Goal: Information Seeking & Learning: Learn about a topic

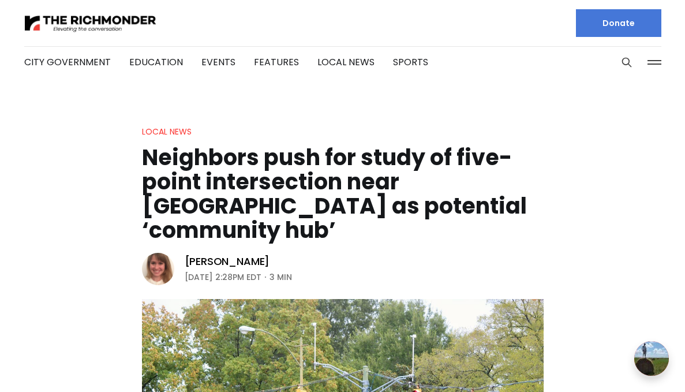
click at [361, 189] on h1 "Neighbors push for study of five-point intersection near [GEOGRAPHIC_DATA] as p…" at bounding box center [342, 193] width 401 height 97
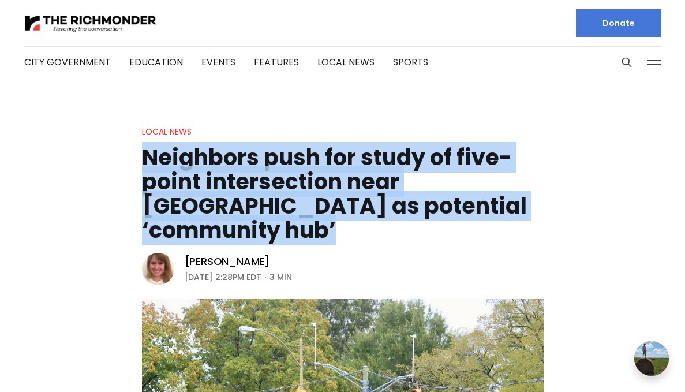
click at [361, 189] on h1 "Neighbors push for study of five-point intersection near [GEOGRAPHIC_DATA] as p…" at bounding box center [342, 193] width 401 height 97
copy header "Neighbors push for study of five-point intersection near [GEOGRAPHIC_DATA] as p…"
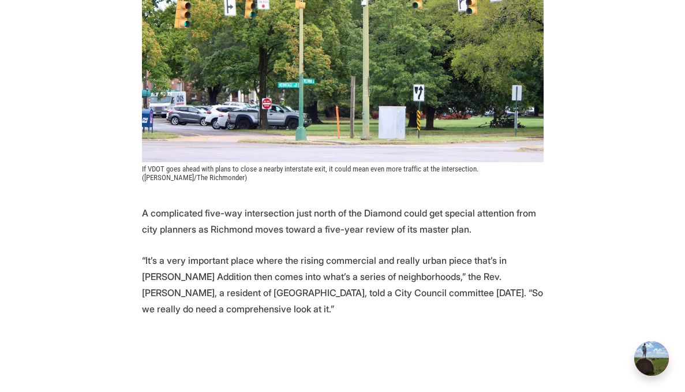
scroll to position [411, 0]
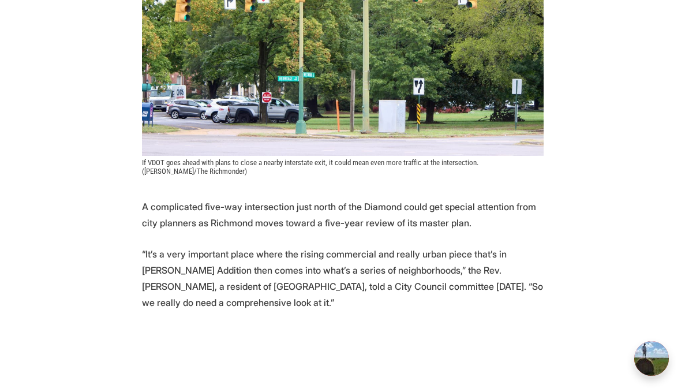
click at [244, 198] on p "A complicated five-way intersection just north of the Diamond could get special…" at bounding box center [342, 214] width 401 height 32
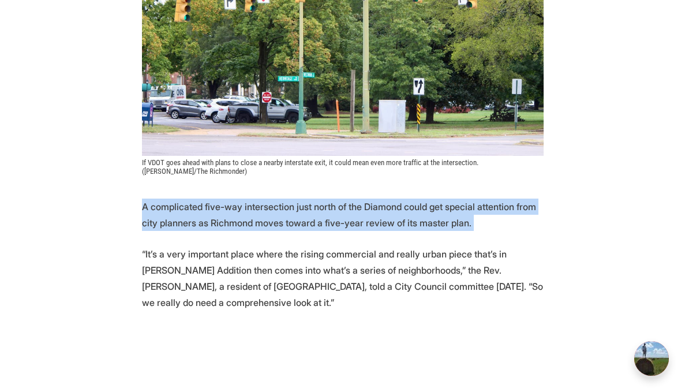
click at [244, 198] on p "A complicated five-way intersection just north of the Diamond could get special…" at bounding box center [342, 214] width 401 height 32
copy p "A complicated five-way intersection just north of the Diamond could get special…"
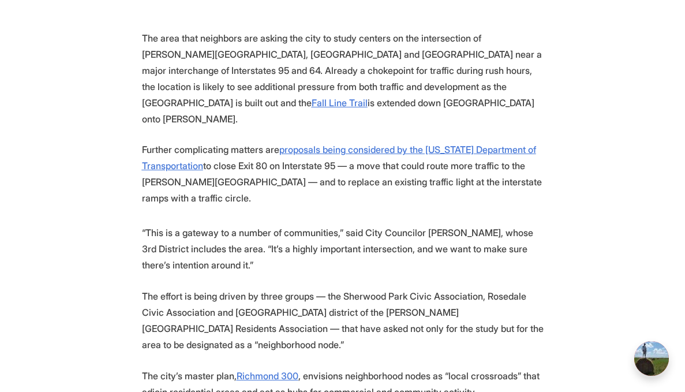
scroll to position [983, 0]
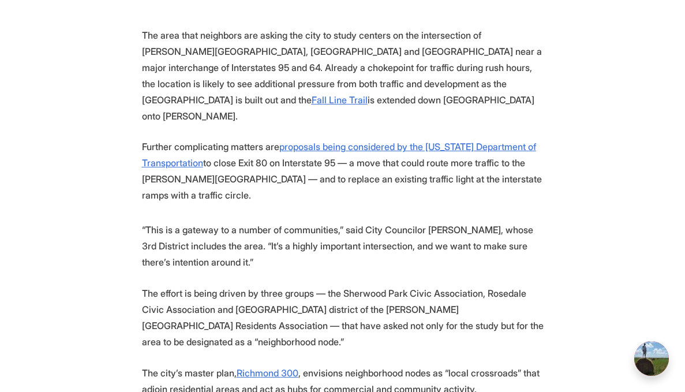
click at [250, 138] on p "Further complicating matters are proposals being considered by the Virginia Dep…" at bounding box center [342, 170] width 401 height 65
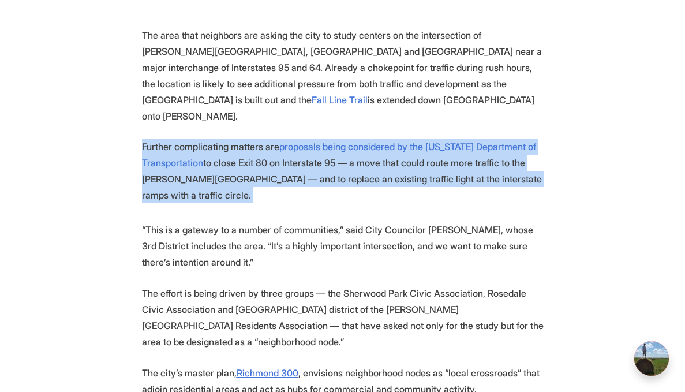
click at [250, 138] on p "Further complicating matters are proposals being considered by the Virginia Dep…" at bounding box center [342, 170] width 401 height 65
copy section "Further complicating matters are proposals being considered by the Virginia Dep…"
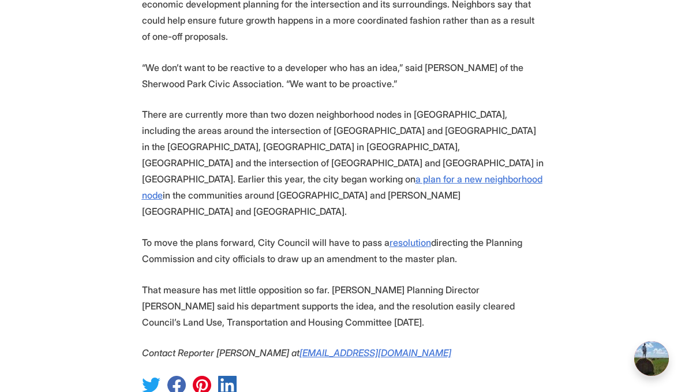
scroll to position [1410, 0]
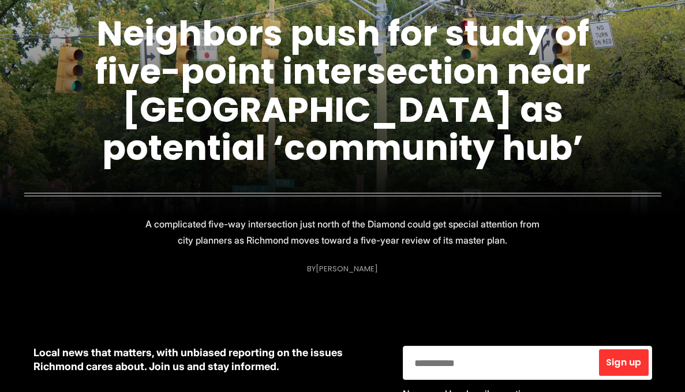
scroll to position [496, 0]
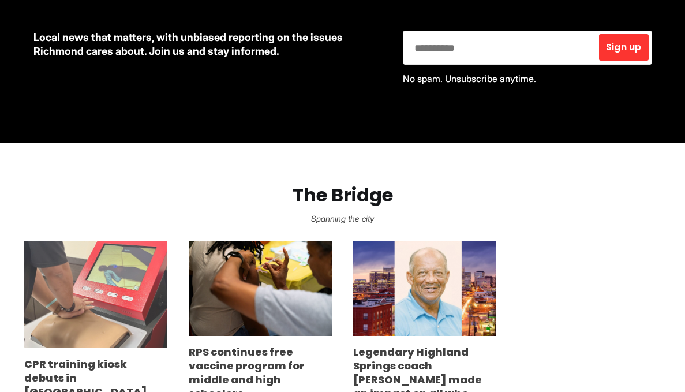
click at [46, 318] on img at bounding box center [95, 294] width 143 height 107
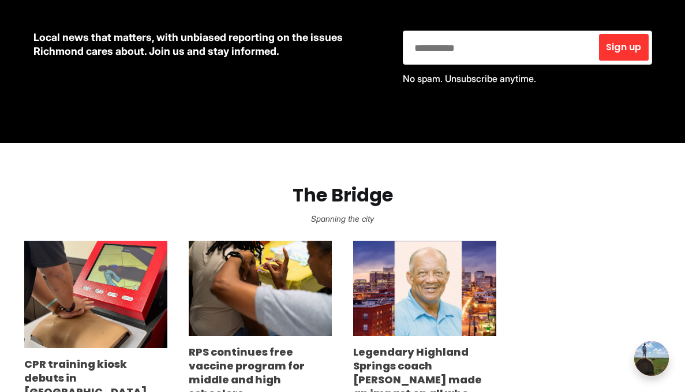
scroll to position [0, 0]
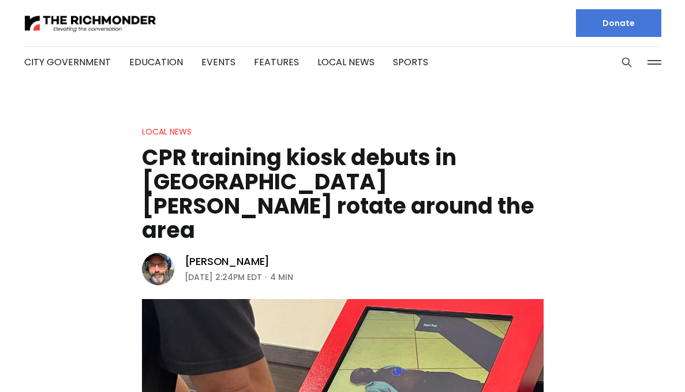
click at [258, 149] on h1 "CPR training kiosk debuts in [GEOGRAPHIC_DATA][PERSON_NAME] rotate around the a…" at bounding box center [342, 193] width 401 height 97
click at [257, 150] on h1 "CPR training kiosk debuts in [GEOGRAPHIC_DATA][PERSON_NAME] rotate around the a…" at bounding box center [342, 193] width 401 height 97
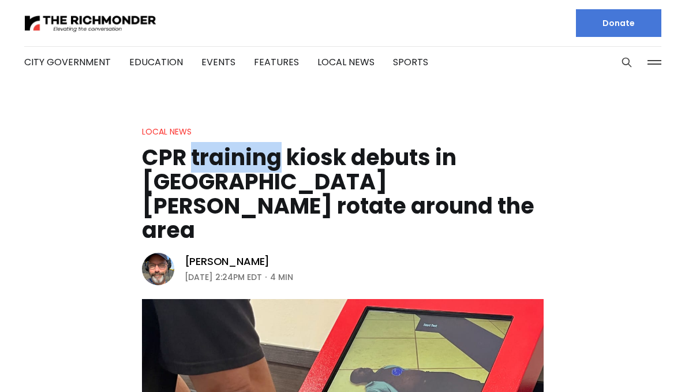
click at [257, 150] on h1 "CPR training kiosk debuts in [GEOGRAPHIC_DATA][PERSON_NAME] rotate around the a…" at bounding box center [342, 193] width 401 height 97
click at [257, 151] on h1 "CPR training kiosk debuts in [GEOGRAPHIC_DATA][PERSON_NAME] rotate around the a…" at bounding box center [342, 193] width 401 height 97
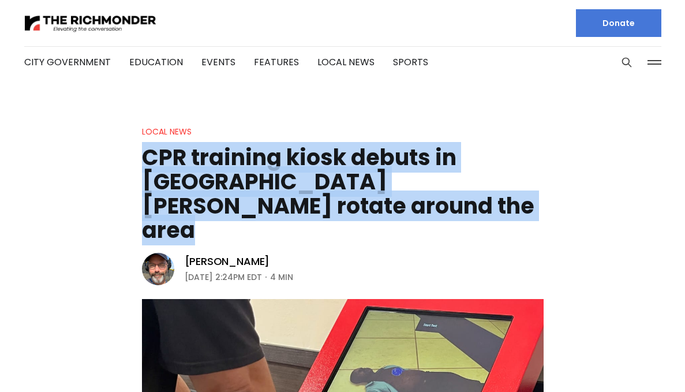
click at [257, 151] on h1 "CPR training kiosk debuts in [GEOGRAPHIC_DATA][PERSON_NAME] rotate around the a…" at bounding box center [342, 193] width 401 height 97
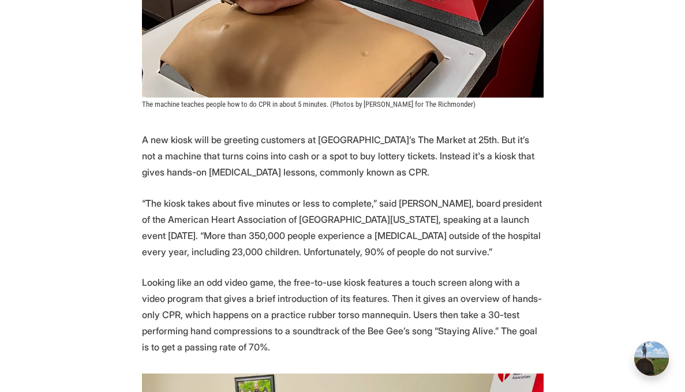
scroll to position [504, 0]
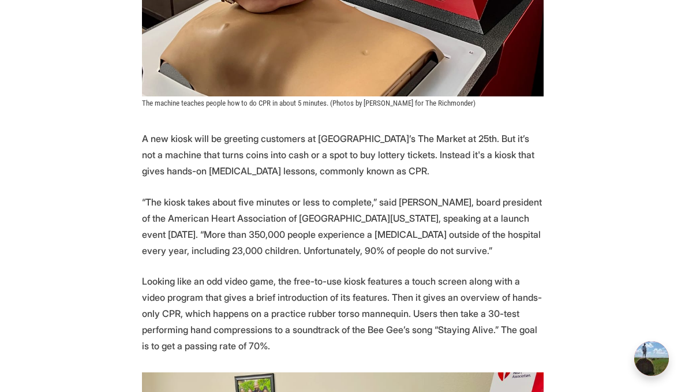
click at [242, 130] on p "A new kiosk will be greeting customers at Richmond’s The Market at 25th. But it…" at bounding box center [342, 154] width 401 height 48
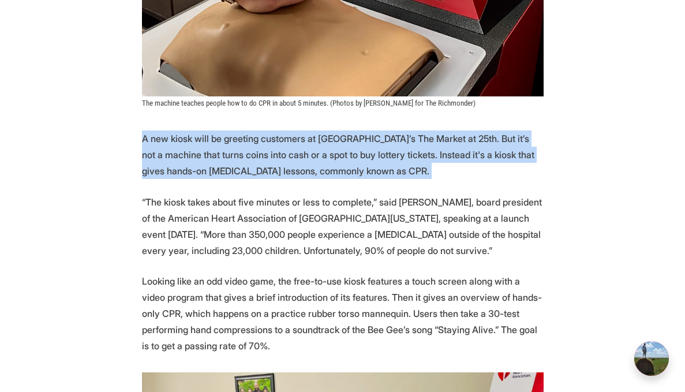
click at [242, 130] on p "A new kiosk will be greeting customers at Richmond’s The Market at 25th. But it…" at bounding box center [342, 154] width 401 height 48
copy p "A new kiosk will be greeting customers at Richmond’s The Market at 25th. But it…"
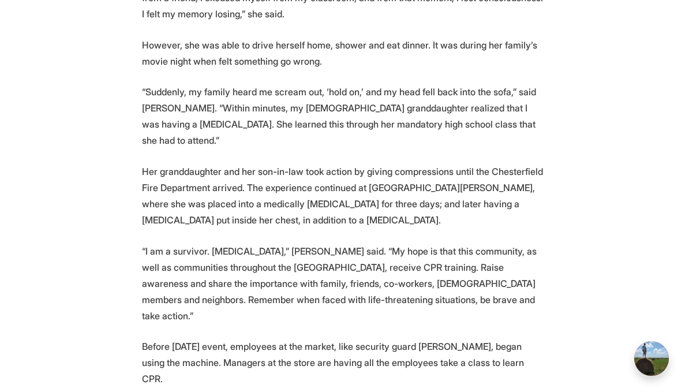
scroll to position [1915, 0]
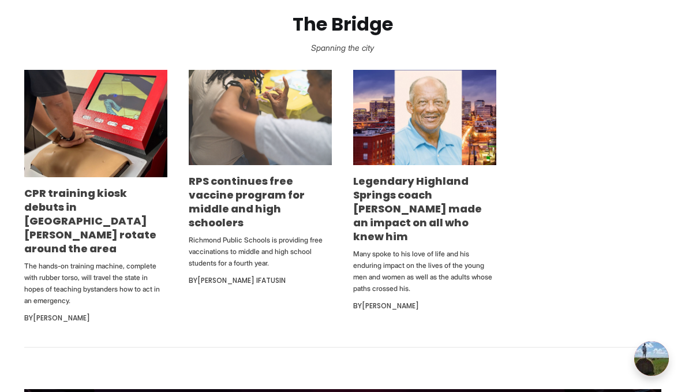
scroll to position [668, 0]
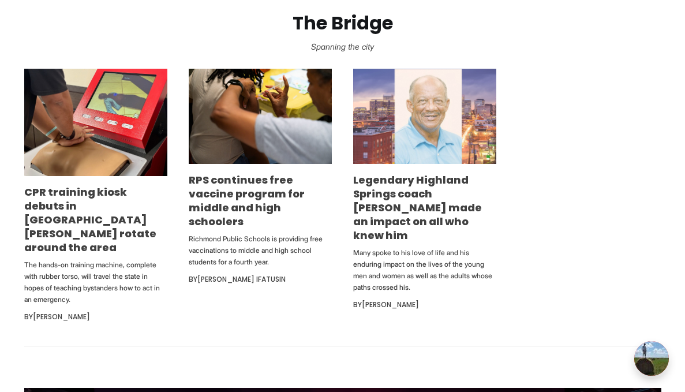
click at [398, 143] on img at bounding box center [424, 116] width 143 height 95
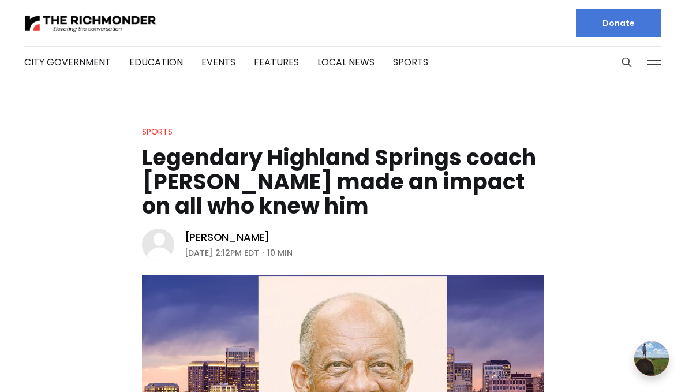
click at [382, 157] on h1 "Legendary Highland Springs coach [PERSON_NAME] made an impact on all who knew h…" at bounding box center [342, 181] width 401 height 73
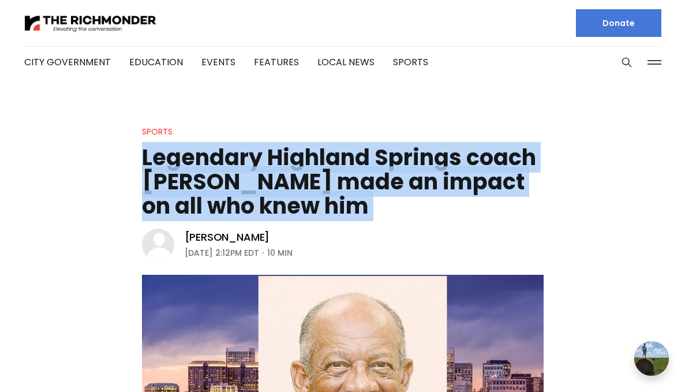
click at [382, 157] on h1 "Legendary Highland Springs coach [PERSON_NAME] made an impact on all who knew h…" at bounding box center [342, 181] width 401 height 73
copy header "Legendary Highland Springs coach [PERSON_NAME] made an impact on all who knew h…"
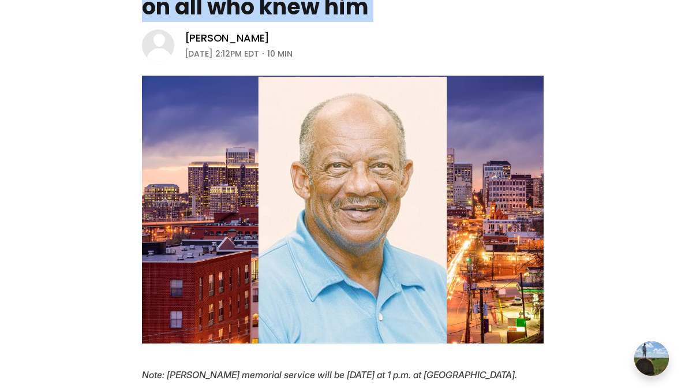
scroll to position [536, 0]
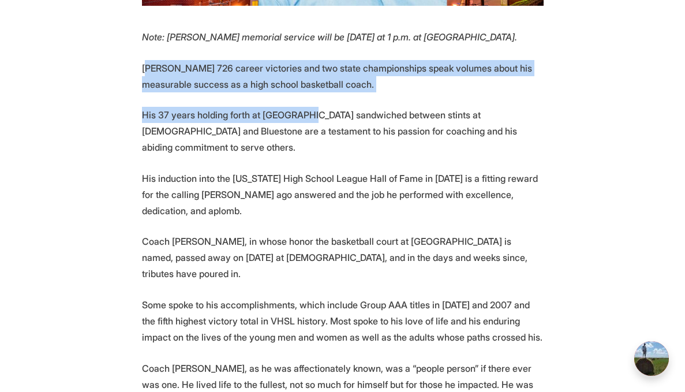
drag, startPoint x: 146, startPoint y: 66, endPoint x: 303, endPoint y: 113, distance: 163.9
click at [282, 90] on p "[PERSON_NAME] 726 career victories and two state championships speak volumes ab…" at bounding box center [342, 76] width 401 height 32
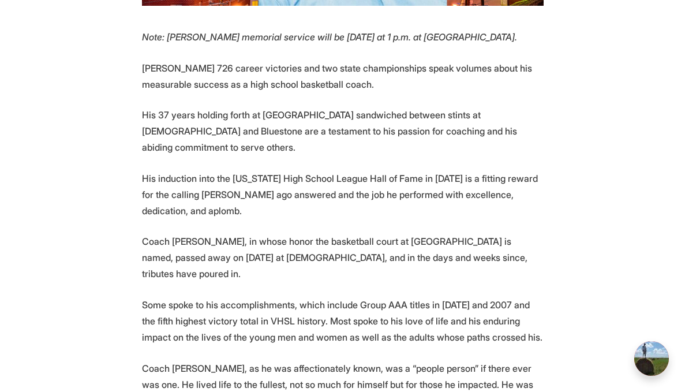
click at [201, 80] on p "[PERSON_NAME] 726 career victories and two state championships speak volumes ab…" at bounding box center [342, 76] width 401 height 32
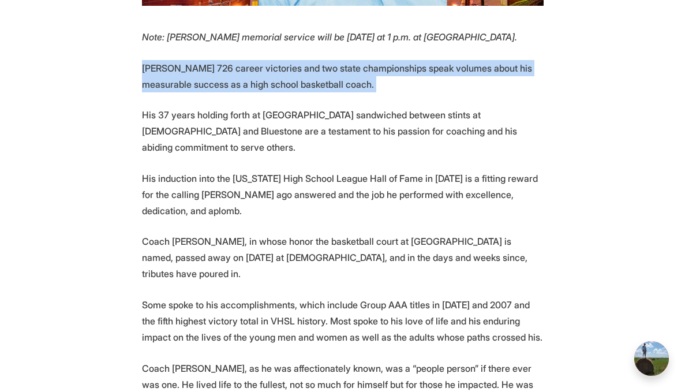
click at [201, 80] on p "[PERSON_NAME] 726 career victories and two state championships speak volumes ab…" at bounding box center [342, 76] width 401 height 32
copy p "[PERSON_NAME] 726 career victories and two state championships speak volumes ab…"
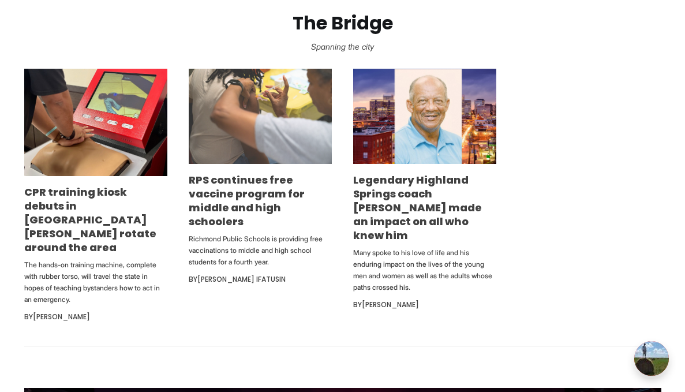
click at [251, 130] on img at bounding box center [260, 117] width 143 height 96
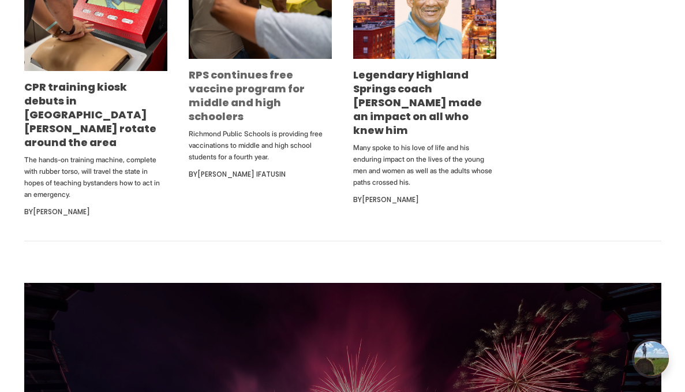
scroll to position [773, 0]
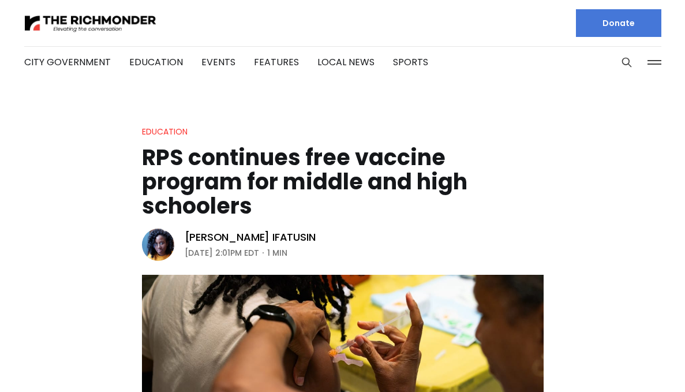
click at [231, 163] on h1 "RPS continues free vaccine program for middle and high schoolers" at bounding box center [342, 181] width 401 height 73
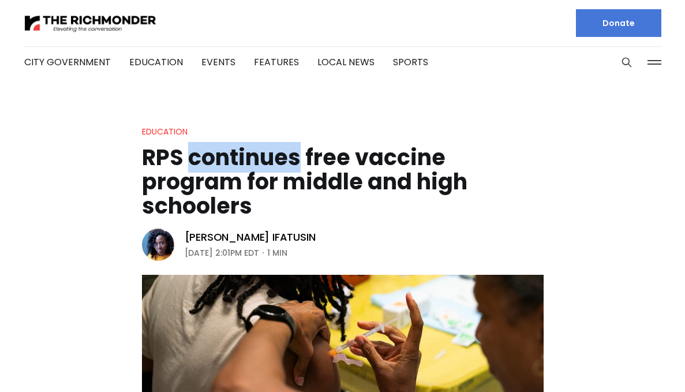
click at [231, 163] on h1 "RPS continues free vaccine program for middle and high schoolers" at bounding box center [342, 181] width 401 height 73
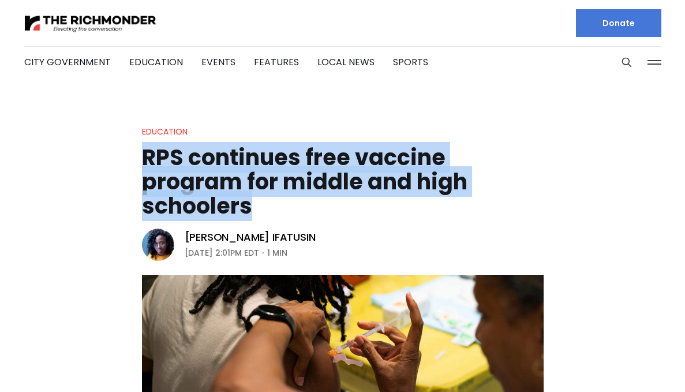
click at [231, 163] on h1 "RPS continues free vaccine program for middle and high schoolers" at bounding box center [342, 181] width 401 height 73
copy header "RPS continues free vaccine program for middle and high schoolers"
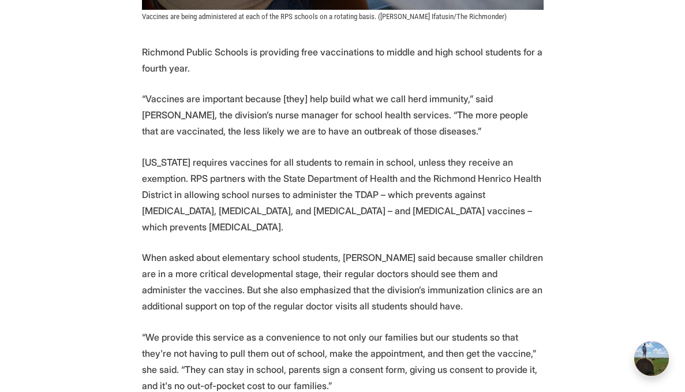
scroll to position [541, 0]
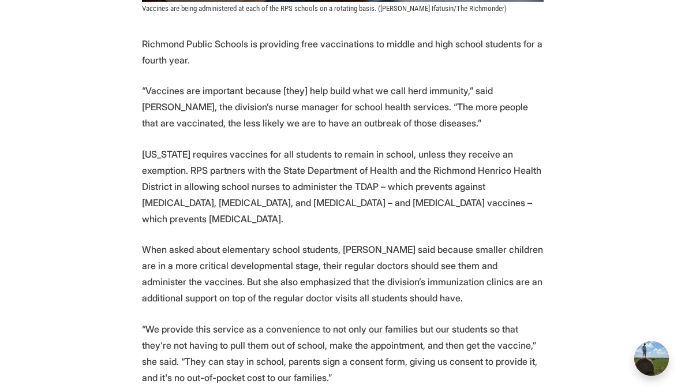
click at [264, 48] on p "Richmond Public Schools is providing free vaccinations to middle and high schoo…" at bounding box center [342, 52] width 401 height 32
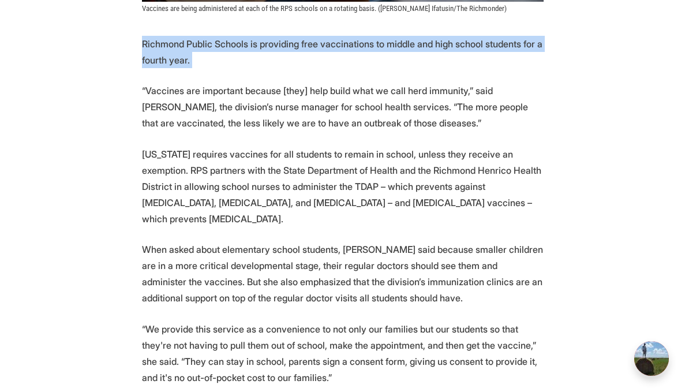
click at [264, 48] on p "Richmond Public Schools is providing free vaccinations to middle and high schoo…" at bounding box center [342, 52] width 401 height 32
copy p "Richmond Public Schools is providing free vaccinations to middle and high schoo…"
